Goal: Task Accomplishment & Management: Manage account settings

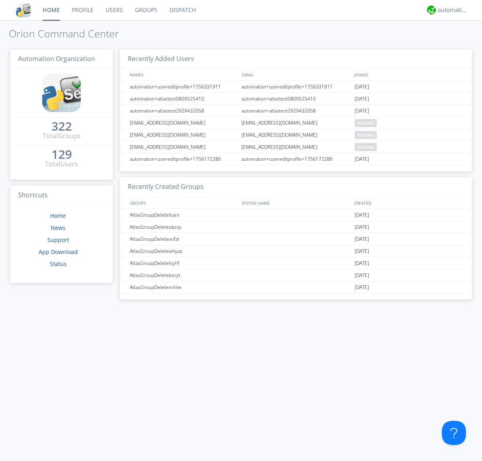
click at [114, 10] on link "Users" at bounding box center [114, 10] width 29 height 20
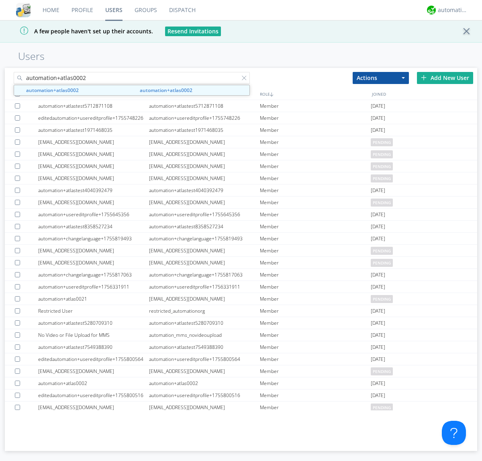
type input "automation+atlas0002"
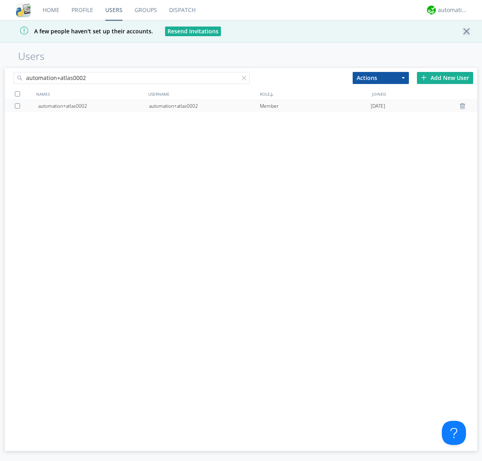
click at [204, 106] on div "automation+atlas0002" at bounding box center [204, 106] width 111 height 12
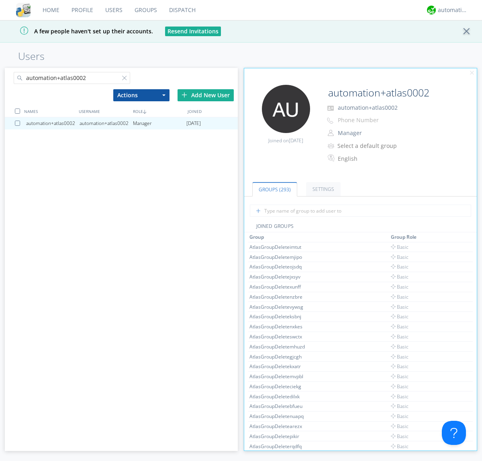
click at [375, 133] on button "Manager" at bounding box center [375, 132] width 80 height 11
click at [0, 0] on link "Basic User" at bounding box center [0, 0] width 0 height 0
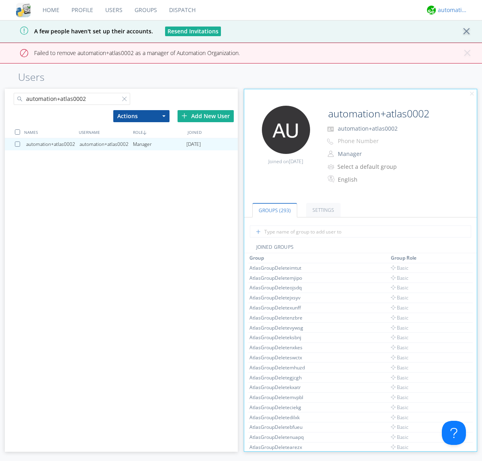
click at [451, 10] on div "automation+atlas" at bounding box center [453, 10] width 30 height 8
